Goal: Task Accomplishment & Management: Manage account settings

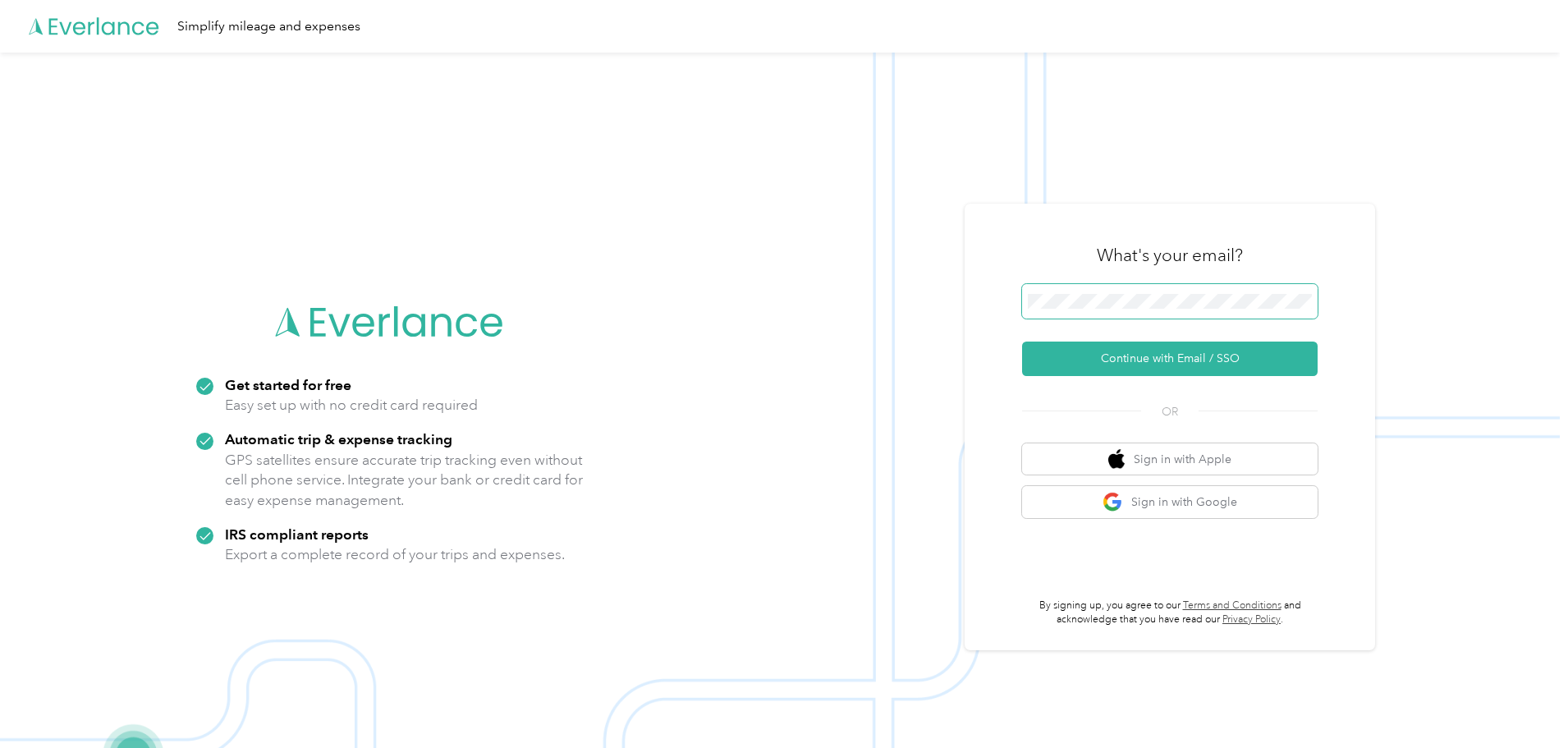
click at [1154, 285] on span at bounding box center [1170, 301] width 295 height 34
click at [1168, 313] on span at bounding box center [1170, 301] width 295 height 34
click at [1227, 511] on button "Sign in with Google" at bounding box center [1170, 501] width 295 height 32
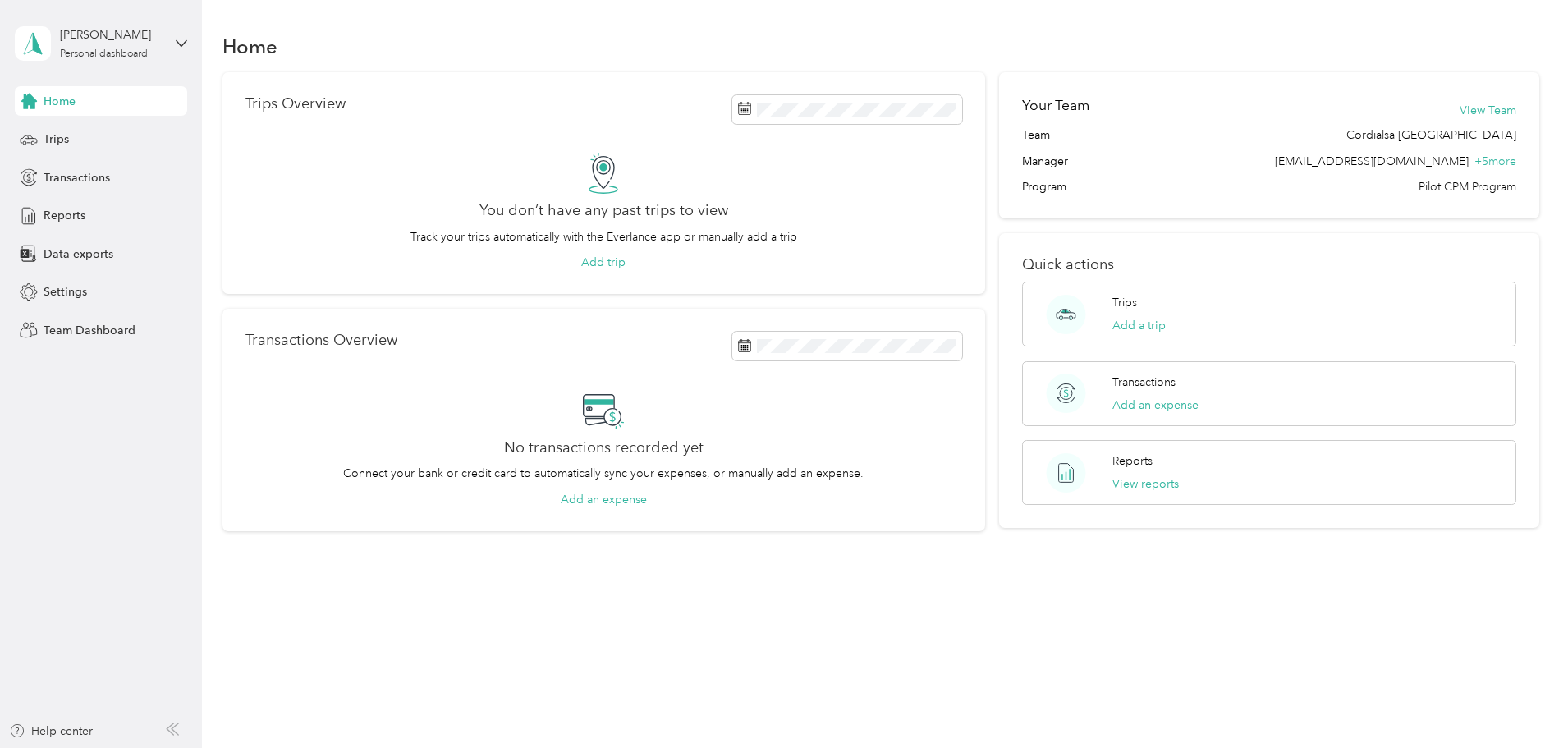
click at [599, 635] on div "Home Trips Overview You don’t have any past trips to view Track your trips auto…" at bounding box center [881, 374] width 1359 height 748
